Goal: Task Accomplishment & Management: Use online tool/utility

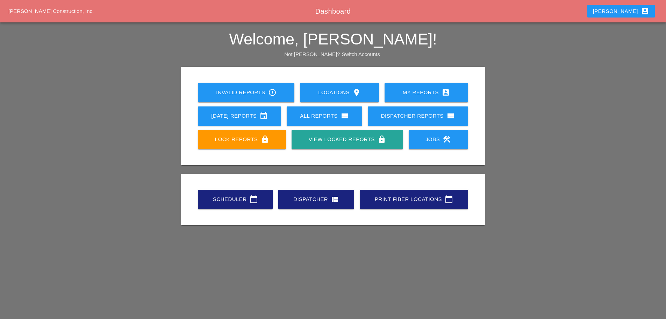
click at [262, 200] on link "Scheduler calendar_today" at bounding box center [235, 198] width 75 height 19
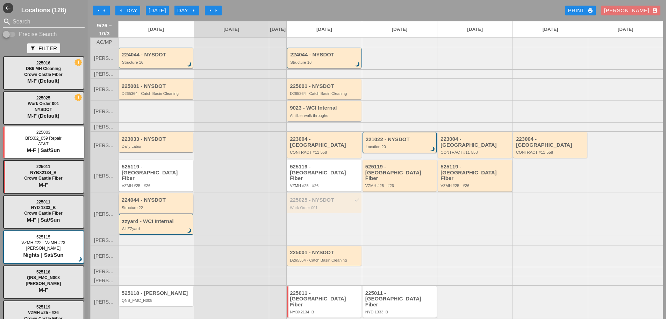
scroll to position [30, 0]
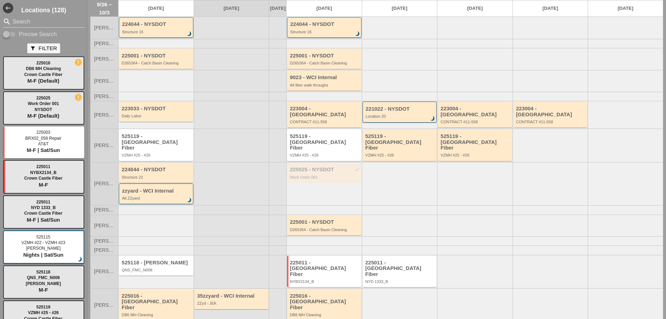
click at [301, 293] on div "225016 - [GEOGRAPHIC_DATA] Fiber" at bounding box center [325, 301] width 70 height 17
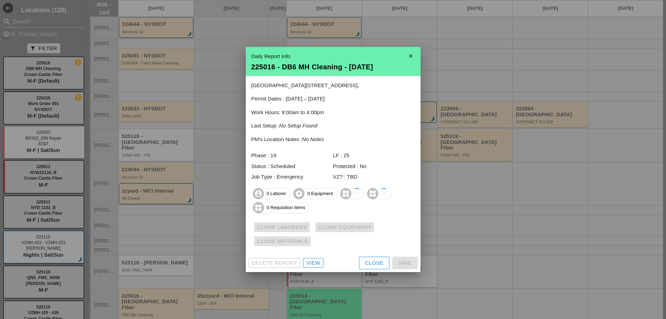
click at [319, 266] on div "View" at bounding box center [313, 263] width 14 height 8
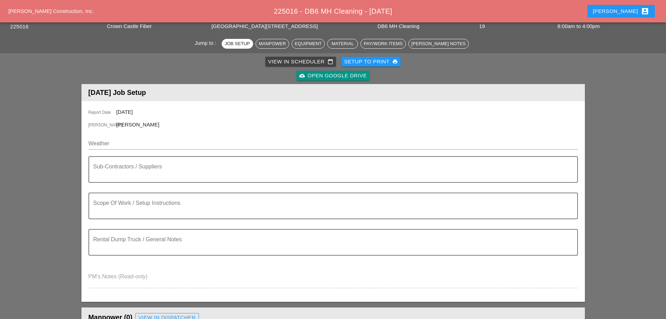
scroll to position [105, 0]
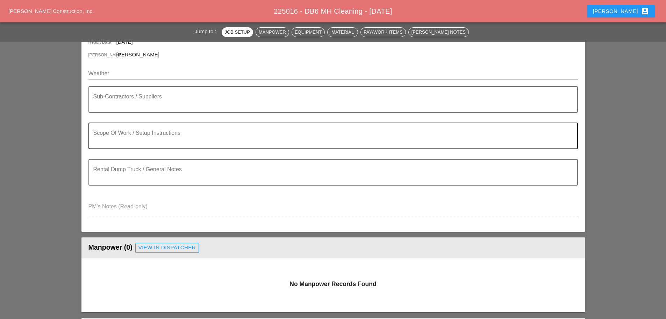
click at [133, 137] on textarea "Scope Of Work / Setup Instructions" at bounding box center [330, 139] width 474 height 17
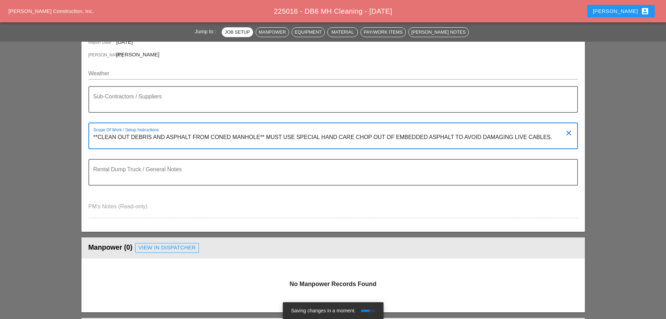
click at [267, 136] on textarea "**CLEAN OUT DEBRIS AND ASPHALT FROM CONED MANHOLE** MUST USE SPECIAL HAND CARE …" at bounding box center [330, 139] width 474 height 17
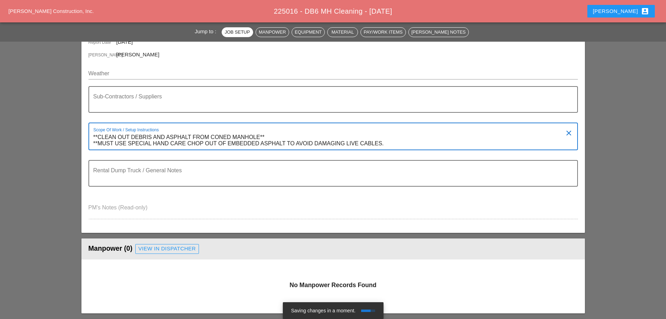
click at [397, 141] on textarea "**CLEAN OUT DEBRIS AND ASPHALT FROM CONED MANHOLE** **MUST USE SPECIAL HAND CAR…" at bounding box center [330, 140] width 474 height 18
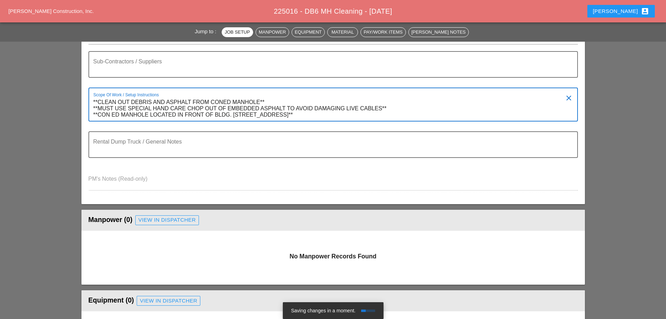
scroll to position [210, 0]
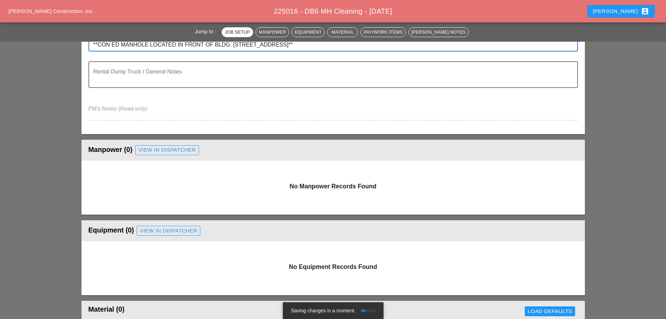
type textarea "**CLEAN OUT DEBRIS AND ASPHALT FROM CONED MANHOLE** **MUST USE SPECIAL HAND CAR…"
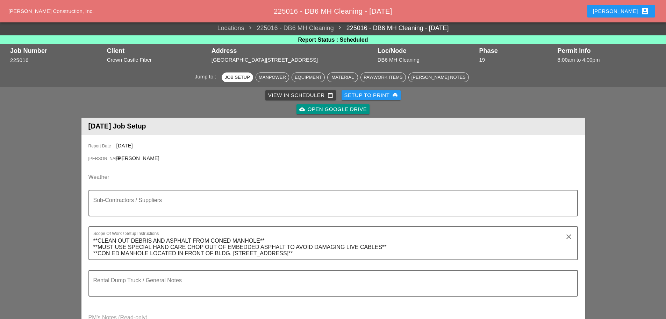
scroll to position [0, 0]
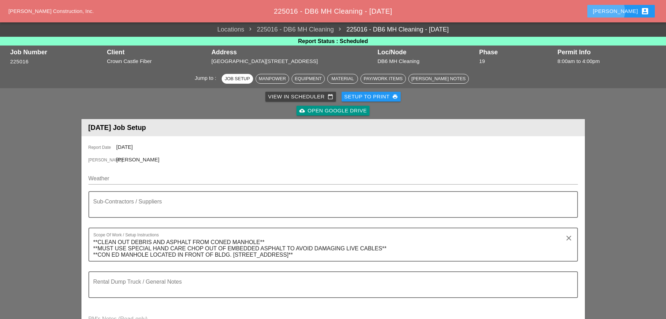
click at [620, 13] on button "[PERSON_NAME] account_box" at bounding box center [620, 11] width 67 height 13
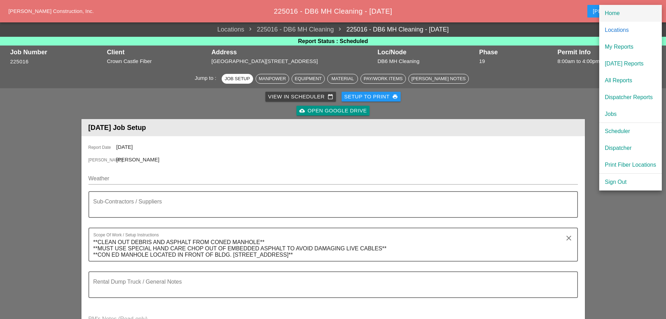
click at [609, 18] on link "Home" at bounding box center [630, 13] width 63 height 17
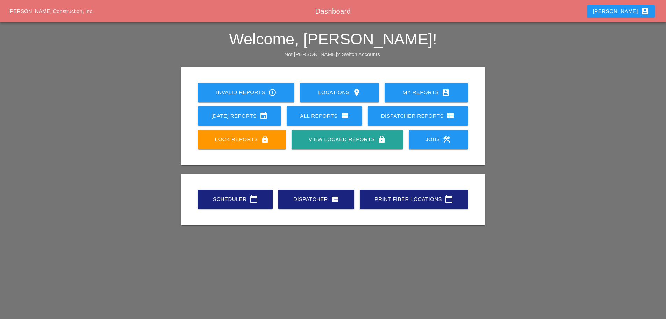
click at [208, 194] on link "Scheduler calendar_today" at bounding box center [235, 198] width 75 height 19
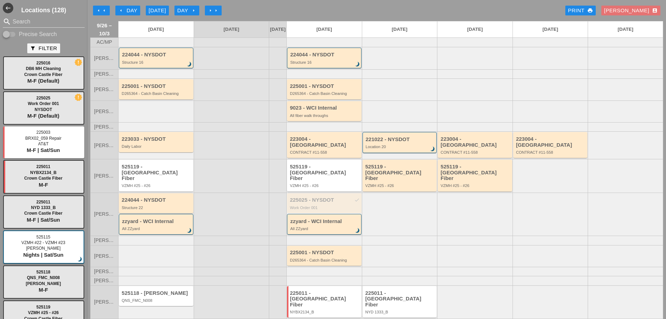
scroll to position [30, 0]
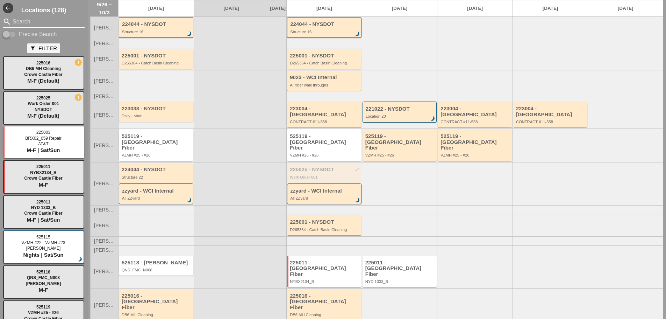
click at [45, 22] on input "Search" at bounding box center [44, 21] width 62 height 11
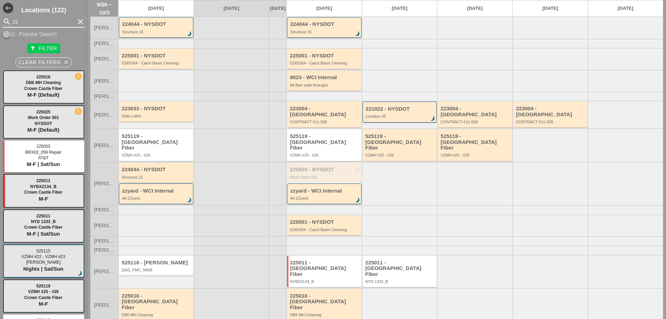
type input "22"
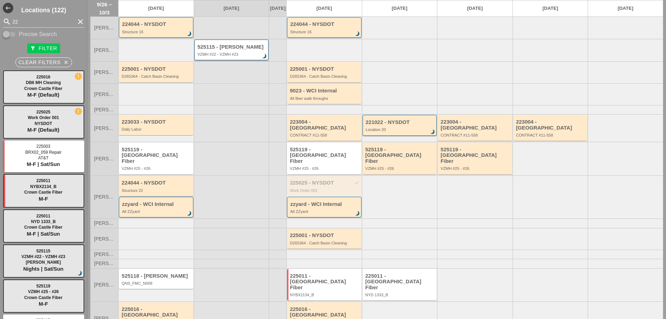
click at [225, 50] on div "525115 - [PERSON_NAME]" at bounding box center [232, 47] width 69 height 6
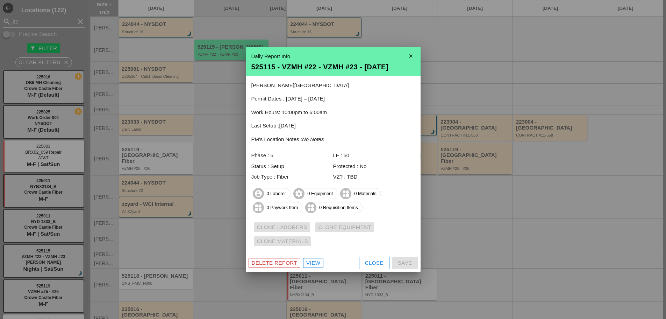
click at [308, 262] on div "View" at bounding box center [313, 263] width 14 height 8
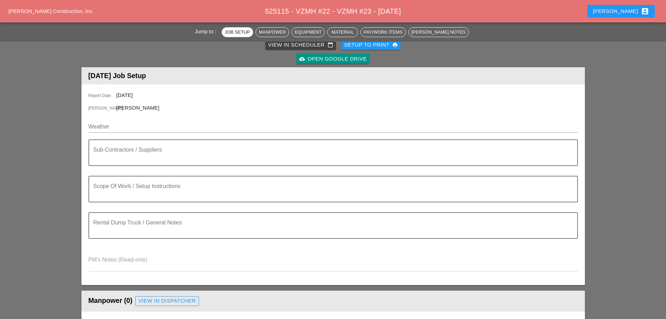
scroll to position [105, 0]
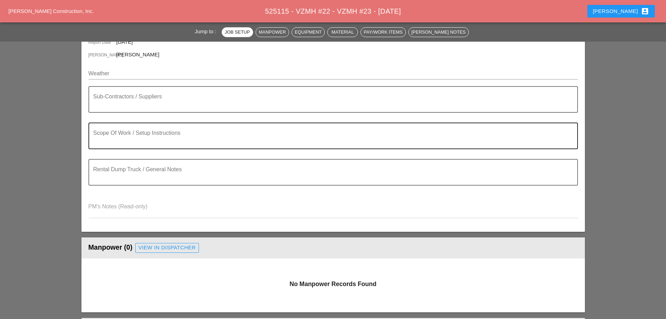
click at [127, 143] on textarea "Scope Of Work / Setup Instructions" at bounding box center [330, 139] width 474 height 17
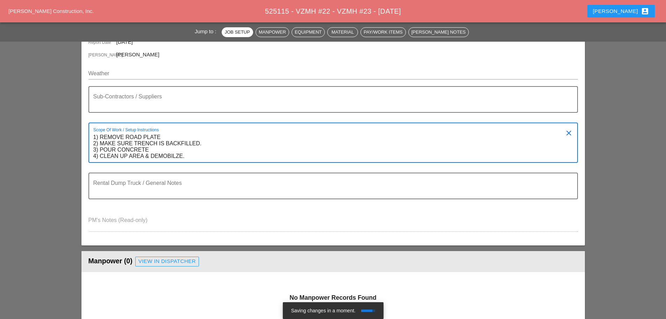
type textarea "1) REMOVE ROAD PLATE 2) MAKE SURE TRENCH IS BACKFILLED. 3) POUR CONCRETE 4) CLE…"
